Goal: Task Accomplishment & Management: Manage account settings

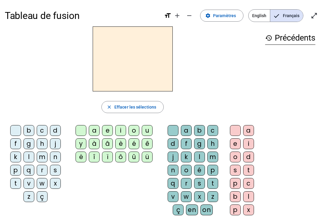
click at [219, 13] on span "Paramètres" at bounding box center [224, 15] width 23 height 7
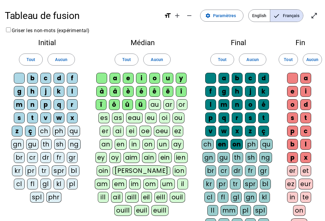
click at [30, 130] on div "ç" at bounding box center [30, 131] width 11 height 11
click at [145, 102] on div "ü" at bounding box center [140, 104] width 11 height 11
click at [127, 103] on div "û" at bounding box center [127, 104] width 11 height 11
click at [113, 104] on div "ô" at bounding box center [114, 104] width 11 height 11
click at [100, 104] on div "ï" at bounding box center [101, 104] width 11 height 11
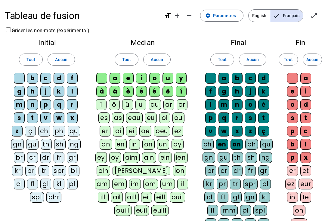
click at [96, 87] on div "à" at bounding box center [101, 91] width 11 height 11
click at [110, 88] on div "â" at bounding box center [114, 91] width 11 height 11
click at [183, 93] on div "î" at bounding box center [181, 91] width 11 height 11
click at [238, 145] on div "on" at bounding box center [236, 144] width 12 height 11
click at [225, 145] on div "en" at bounding box center [222, 144] width 12 height 11
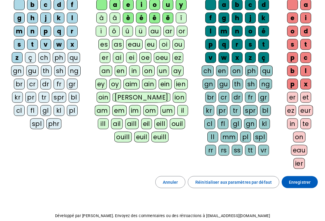
scroll to position [92, 0]
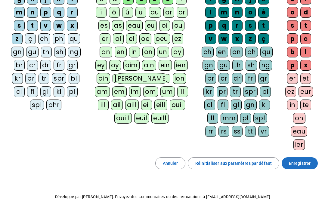
click at [307, 165] on span "Enregistrer" at bounding box center [300, 163] width 22 height 7
